Goal: Information Seeking & Learning: Learn about a topic

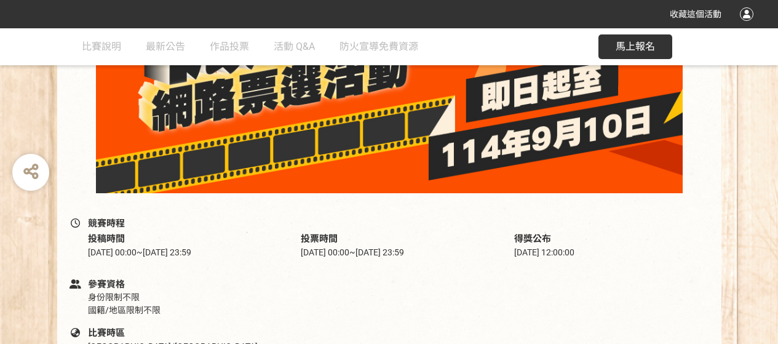
scroll to position [369, 0]
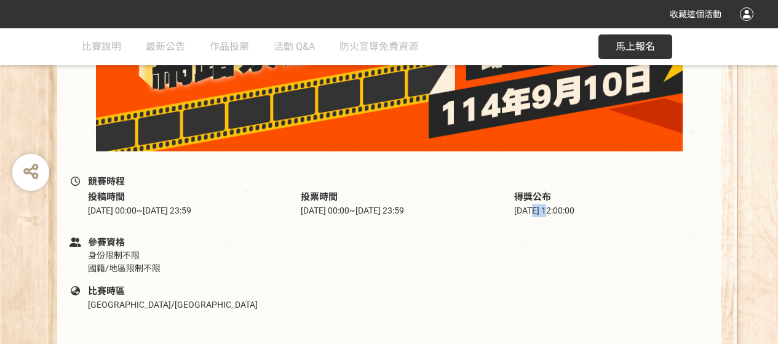
drag, startPoint x: 532, startPoint y: 212, endPoint x: 549, endPoint y: 212, distance: 16.6
click at [549, 212] on span "[DATE] 12:00:00" at bounding box center [544, 211] width 60 height 10
click at [552, 212] on span "[DATE] 12:00:00" at bounding box center [544, 211] width 60 height 10
drag, startPoint x: 533, startPoint y: 212, endPoint x: 549, endPoint y: 215, distance: 16.8
click at [549, 215] on span "[DATE] 12:00:00" at bounding box center [544, 211] width 60 height 10
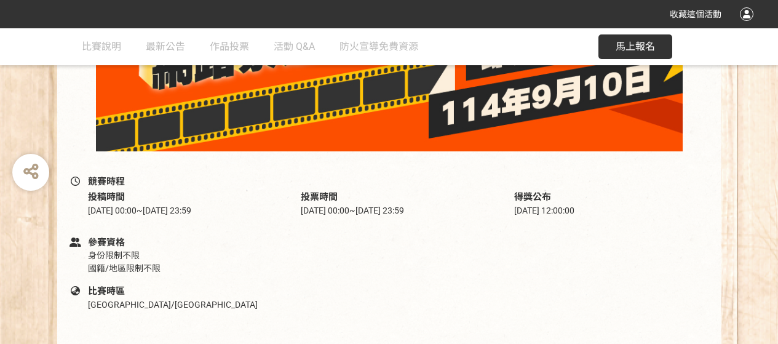
click at [556, 215] on span "[DATE] 12:00:00" at bounding box center [544, 211] width 60 height 10
drag, startPoint x: 557, startPoint y: 215, endPoint x: 527, endPoint y: 213, distance: 29.6
click at [527, 213] on span "[DATE] 12:00:00" at bounding box center [544, 211] width 60 height 10
click at [422, 218] on div "競賽時程 投稿時間 [DATE] 00:00 ~ [DATE] 23:59 投票時間 [DATE] 00:00 ~ [DATE] 23:59 得獎公布 [DA…" at bounding box center [390, 201] width 640 height 50
drag, startPoint x: 392, startPoint y: 210, endPoint x: 422, endPoint y: 209, distance: 29.6
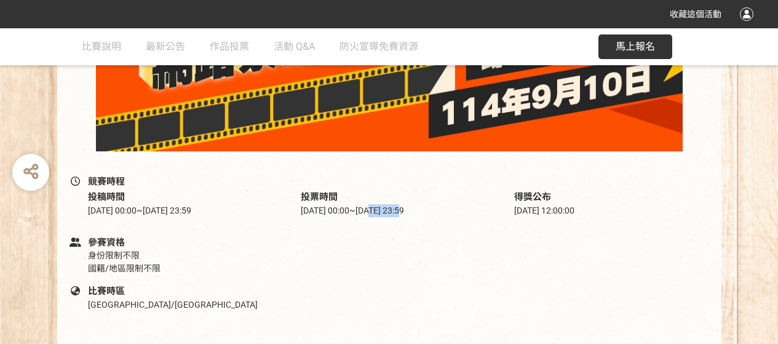
click at [404, 209] on span "[DATE] 23:59" at bounding box center [380, 211] width 49 height 10
drag, startPoint x: 547, startPoint y: 213, endPoint x: 555, endPoint y: 213, distance: 8.0
click at [555, 213] on span "[DATE] 12:00:00" at bounding box center [544, 211] width 60 height 10
click at [560, 209] on span "[DATE] 12:00:00" at bounding box center [544, 211] width 60 height 10
click at [548, 209] on span "[DATE] 12:00:00" at bounding box center [544, 211] width 60 height 10
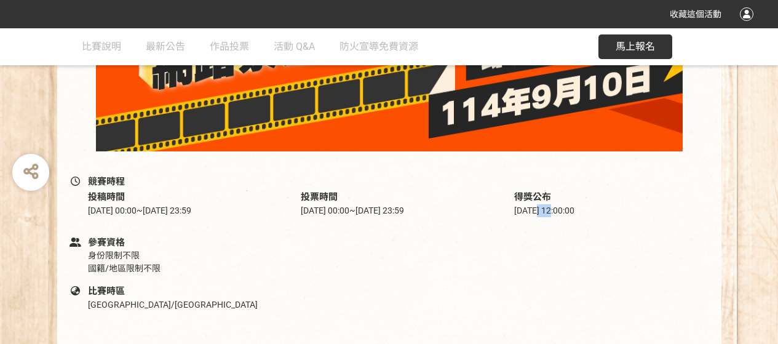
drag, startPoint x: 537, startPoint y: 209, endPoint x: 555, endPoint y: 209, distance: 18.5
click at [555, 209] on span "[DATE] 12:00:00" at bounding box center [544, 211] width 60 height 10
click at [556, 209] on span "[DATE] 12:00:00" at bounding box center [544, 211] width 60 height 10
click at [516, 202] on div "得獎公布 [DATE] 12:00:00" at bounding box center [603, 203] width 214 height 27
click at [524, 223] on div "競賽時程 投稿時間 [DATE] 00:00 ~ [DATE] 23:59 投票時間 [DATE] 00:00 ~ [DATE] 23:59 得獎公布 [DA…" at bounding box center [390, 201] width 640 height 50
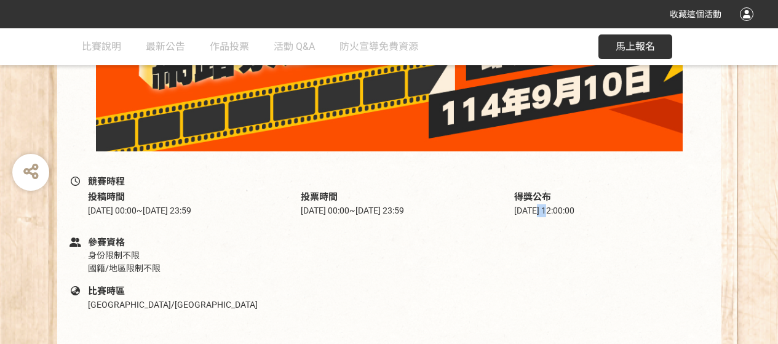
drag, startPoint x: 539, startPoint y: 208, endPoint x: 547, endPoint y: 207, distance: 8.0
click at [547, 207] on span "[DATE] 12:00:00" at bounding box center [544, 211] width 60 height 10
